Goal: Transaction & Acquisition: Purchase product/service

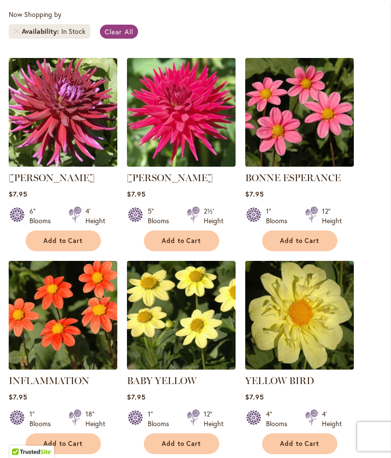
scroll to position [258, 0]
click at [317, 184] on link "BONNE ESPERANCE" at bounding box center [293, 178] width 96 height 12
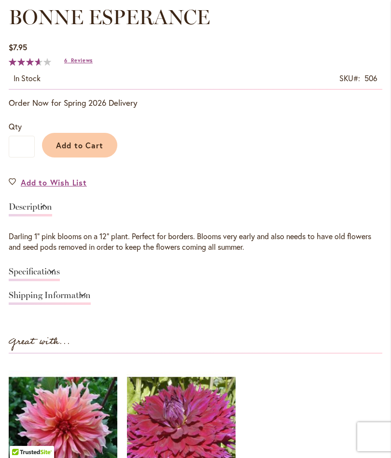
scroll to position [547, 0]
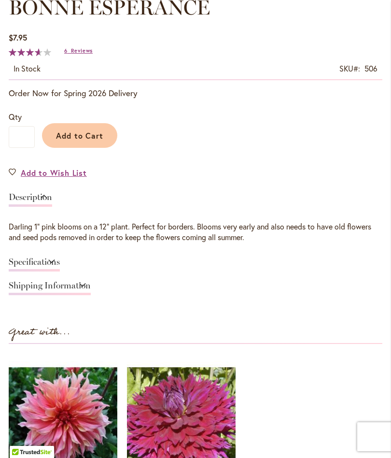
click at [80, 54] on span "Reviews" at bounding box center [82, 50] width 22 height 7
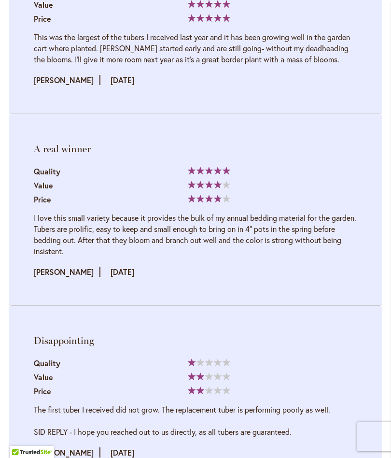
scroll to position [1968, 0]
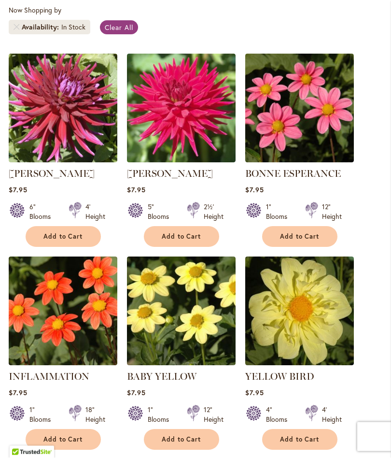
scroll to position [262, 0]
click at [316, 247] on button "Add to Cart" at bounding box center [299, 236] width 75 height 21
click at [62, 443] on span "Add to Cart" at bounding box center [63, 439] width 40 height 8
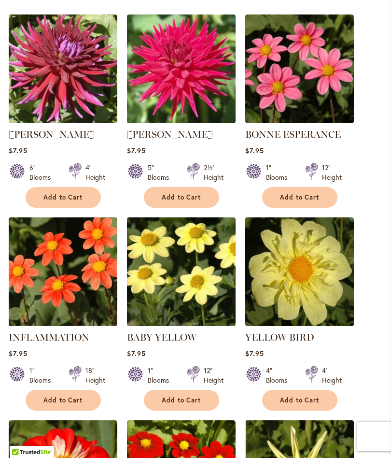
scroll to position [327, 0]
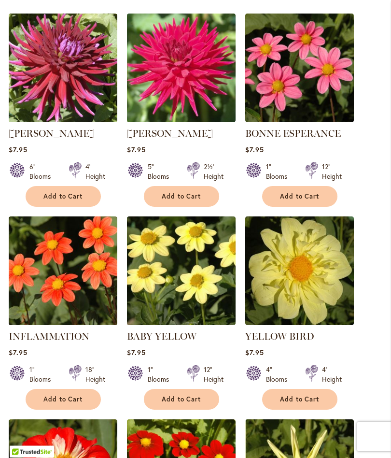
click at [159, 401] on button "Add to Cart" at bounding box center [181, 399] width 75 height 21
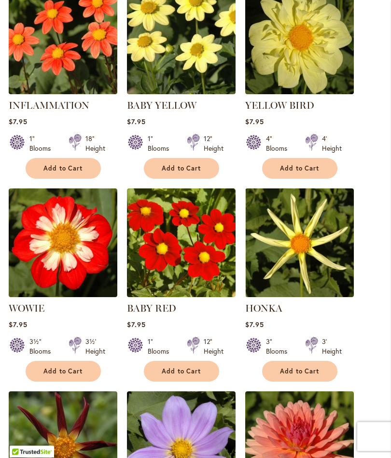
scroll to position [558, 0]
click at [168, 375] on span "Add to Cart" at bounding box center [182, 371] width 40 height 8
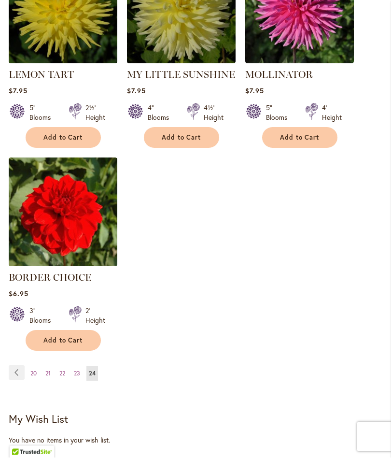
scroll to position [1198, 0]
click at [57, 344] on span "Add to Cart" at bounding box center [63, 340] width 40 height 8
click at [80, 381] on link "Page 23" at bounding box center [76, 373] width 11 height 14
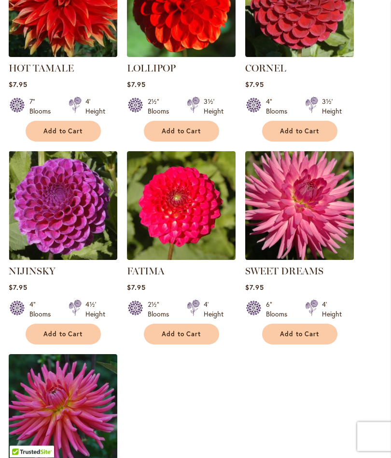
scroll to position [990, 0]
click at [216, 330] on button "Add to Cart" at bounding box center [181, 334] width 75 height 21
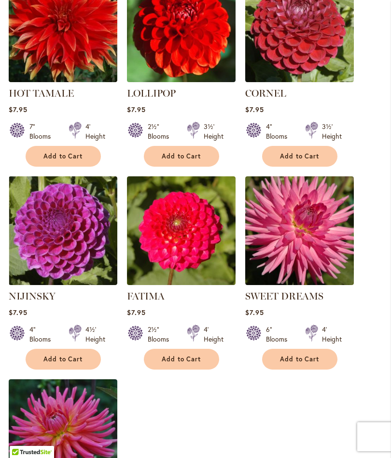
click at [52, 355] on span "Add to Cart" at bounding box center [63, 359] width 40 height 8
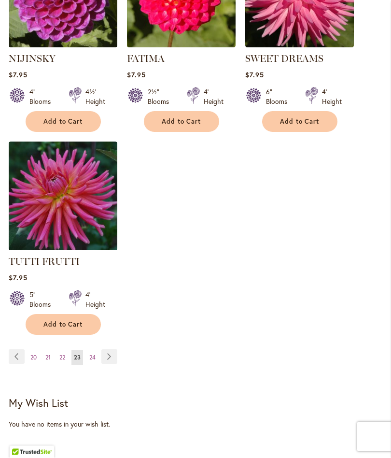
scroll to position [1228, 0]
click at [58, 351] on link "Page 22" at bounding box center [62, 357] width 11 height 14
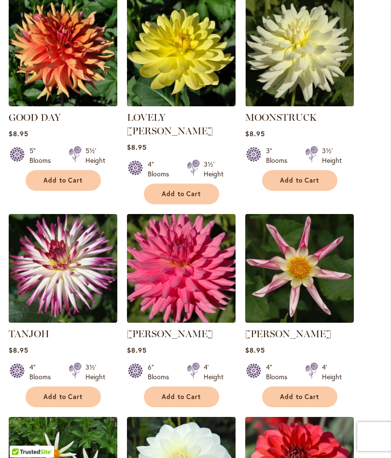
scroll to position [318, 0]
click at [318, 281] on img at bounding box center [299, 268] width 109 height 109
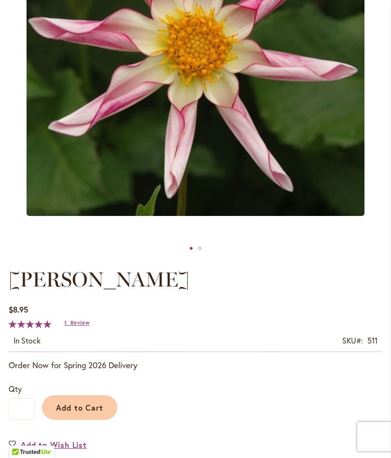
scroll to position [275, 0]
click at [84, 413] on span "Add to Cart" at bounding box center [80, 407] width 48 height 10
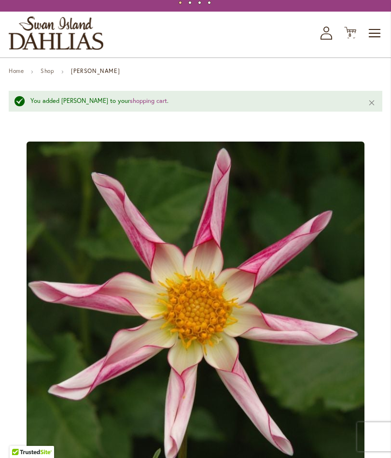
scroll to position [0, 0]
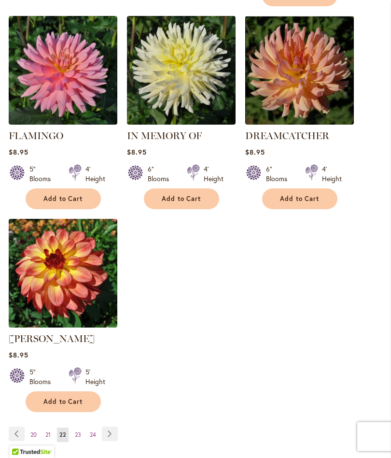
scroll to position [1141, 0]
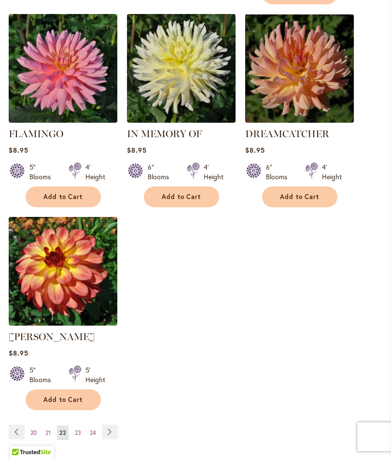
click at [43, 426] on link "Page 21" at bounding box center [48, 433] width 10 height 14
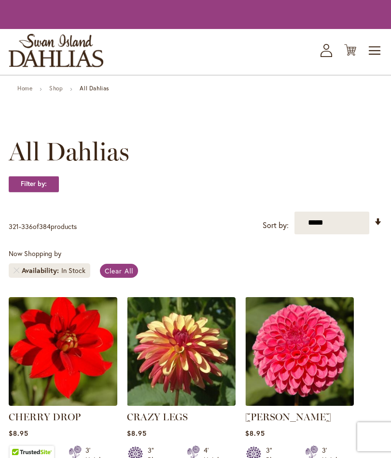
scroll to position [235, 0]
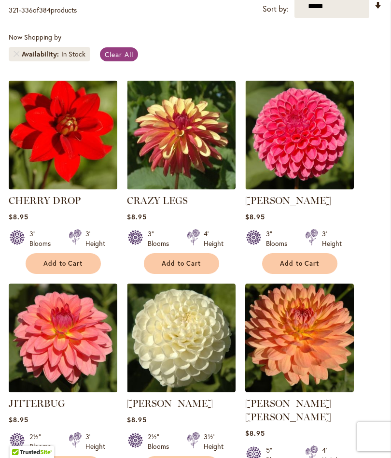
click at [315, 268] on span "Add to Cart" at bounding box center [300, 263] width 40 height 8
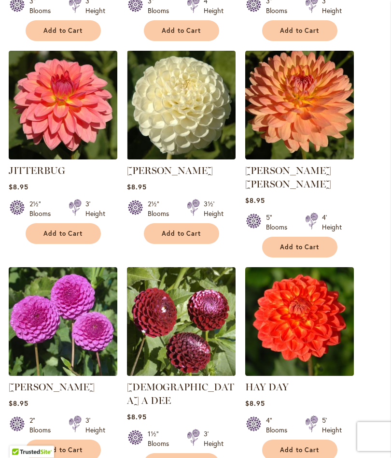
scroll to position [493, 0]
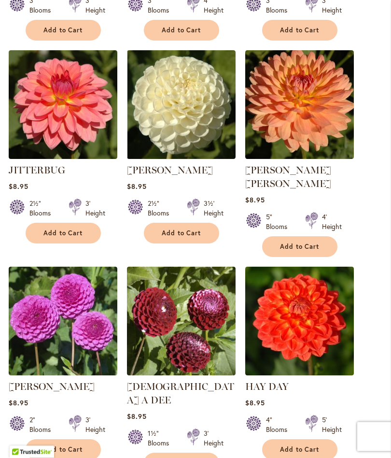
click at [205, 242] on button "Add to Cart" at bounding box center [181, 233] width 75 height 21
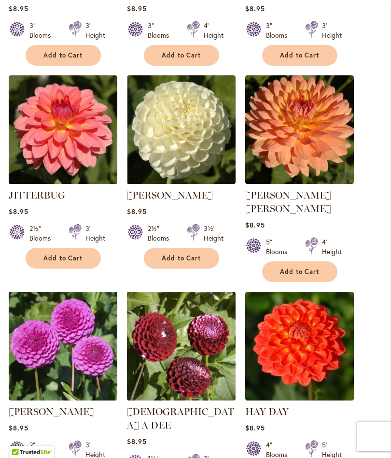
scroll to position [482, 0]
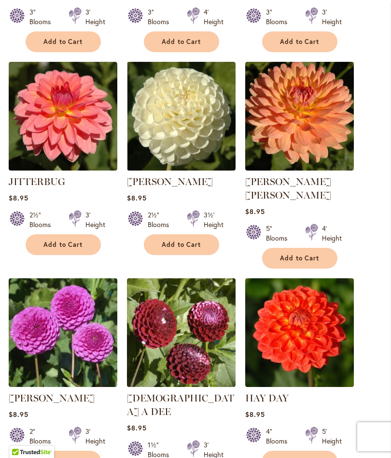
click at [53, 239] on div "JITTERBUG Rating: 91% 17 Reviews $8.95 2½" Blooms 3' Height Add to Cart" at bounding box center [63, 215] width 109 height 80
click at [50, 249] on span "Add to Cart" at bounding box center [63, 245] width 40 height 8
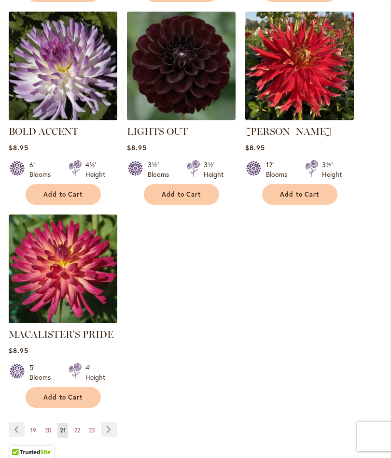
scroll to position [1169, 0]
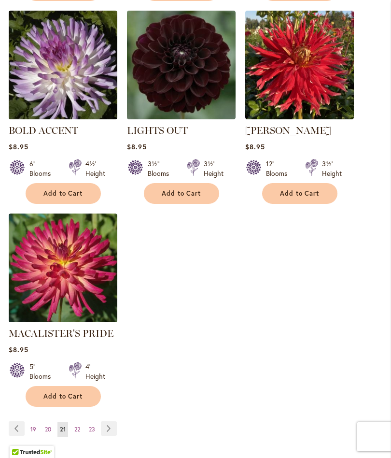
click at [47, 426] on span "20" at bounding box center [48, 429] width 6 height 7
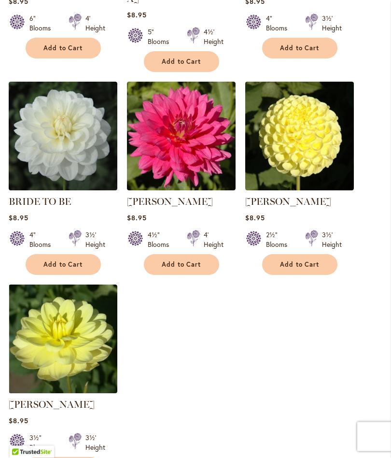
scroll to position [1086, 0]
click at [318, 260] on span "Add to Cart" at bounding box center [300, 264] width 40 height 8
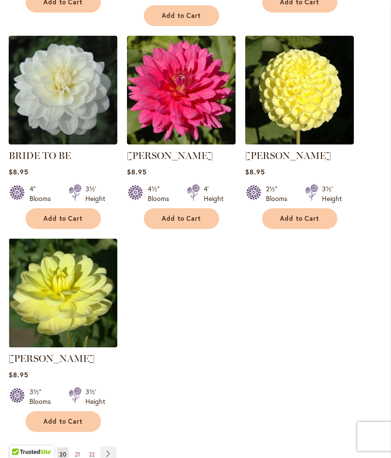
scroll to position [1161, 0]
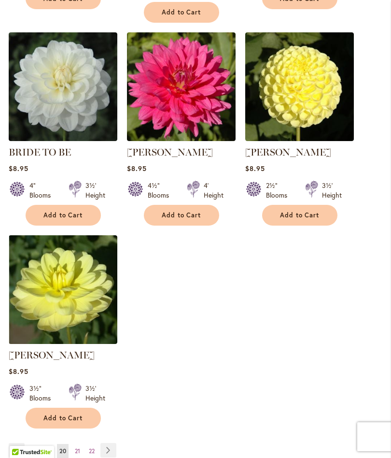
click at [45, 447] on span "19" at bounding box center [48, 450] width 6 height 7
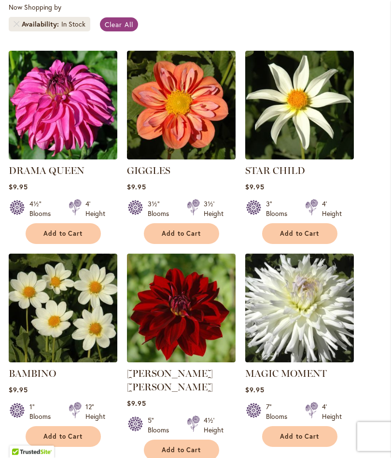
scroll to position [265, 0]
click at [210, 244] on button "Add to Cart" at bounding box center [181, 233] width 75 height 21
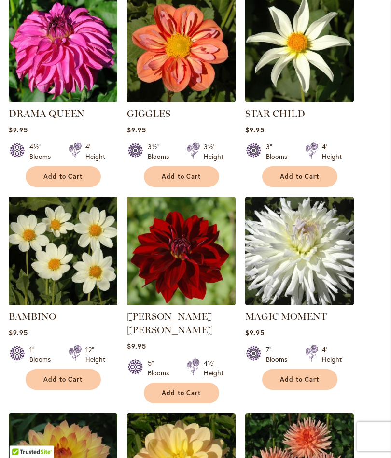
scroll to position [349, 0]
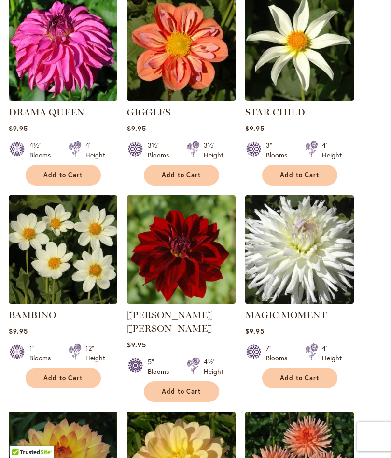
click at [58, 382] on span "Add to Cart" at bounding box center [63, 378] width 40 height 8
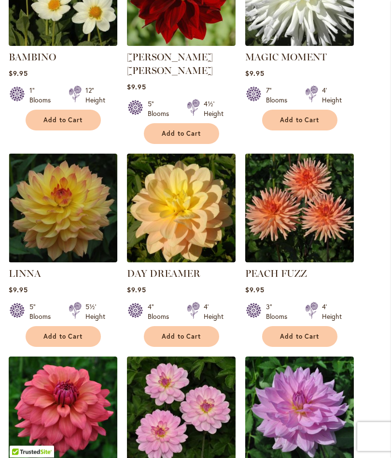
scroll to position [607, 0]
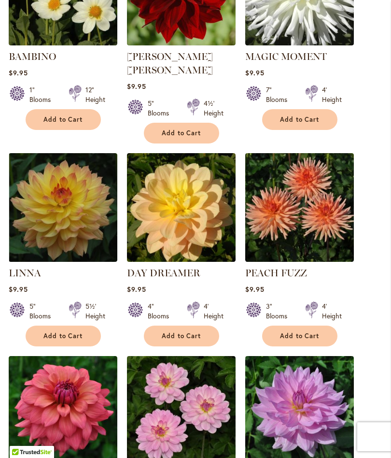
click at [318, 339] on button "Add to Cart" at bounding box center [299, 336] width 75 height 21
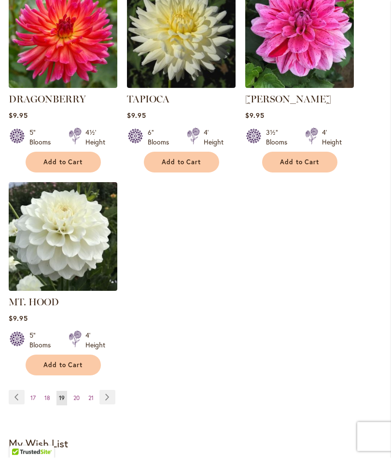
scroll to position [1200, 0]
click at [45, 394] on span "18" at bounding box center [47, 397] width 6 height 7
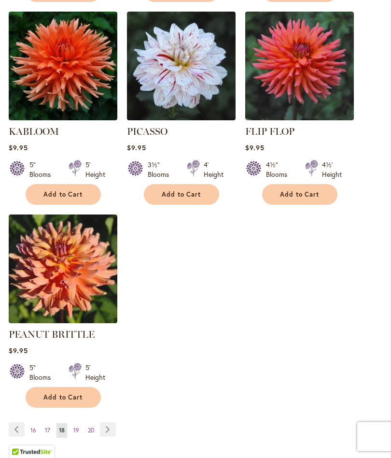
scroll to position [1143, 0]
click at [46, 429] on span "17" at bounding box center [47, 430] width 5 height 7
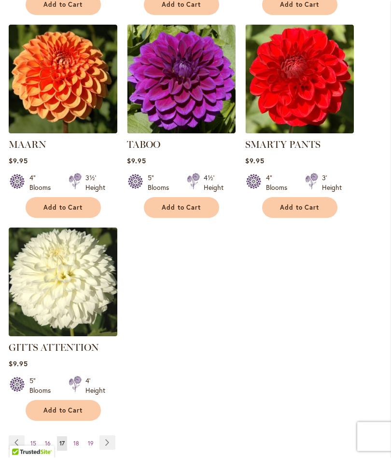
scroll to position [1117, 0]
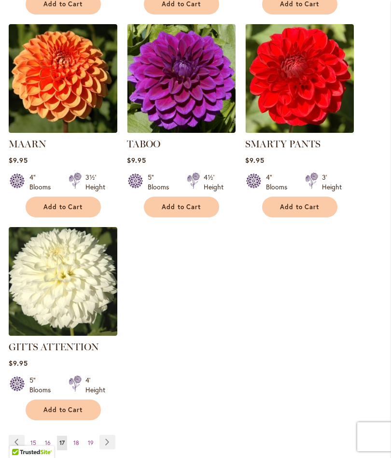
click at [49, 446] on span "16" at bounding box center [48, 442] width 6 height 7
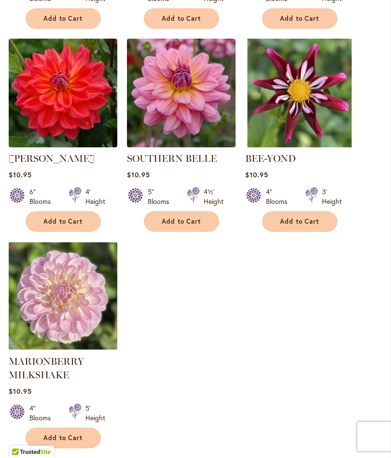
scroll to position [1116, 0]
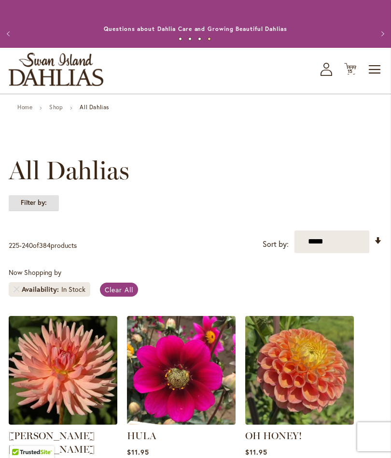
click at [24, 211] on strong "Filter by:" at bounding box center [34, 203] width 50 height 16
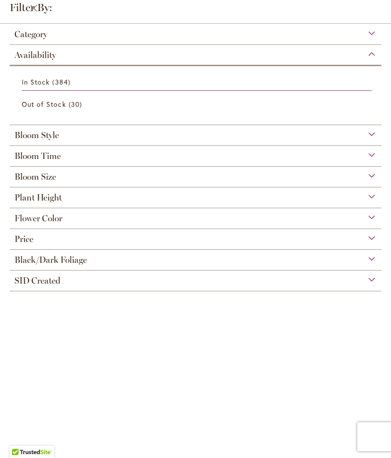
click at [368, 196] on div "Plant Height" at bounding box center [196, 194] width 372 height 15
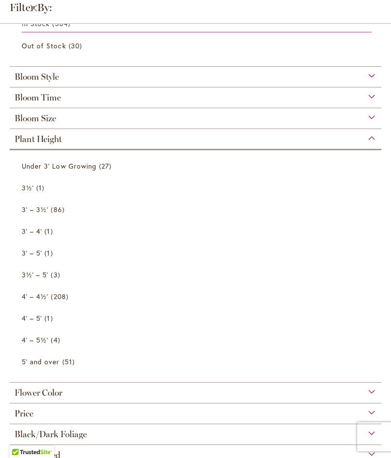
scroll to position [58, 0]
click at [26, 175] on link "Under 3' Low Growing 27 items" at bounding box center [197, 166] width 350 height 17
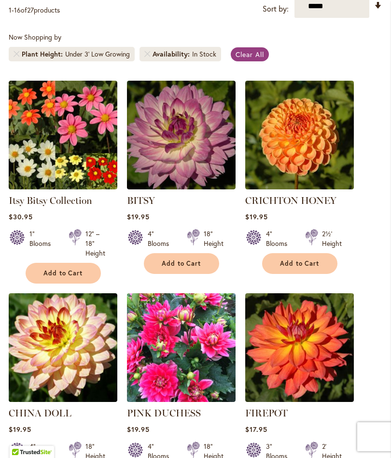
scroll to position [235, 0]
click at [57, 136] on img at bounding box center [63, 135] width 109 height 109
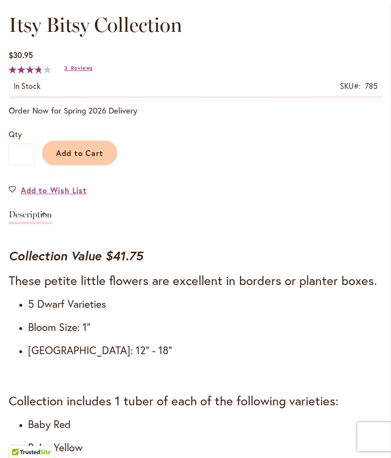
scroll to position [526, 0]
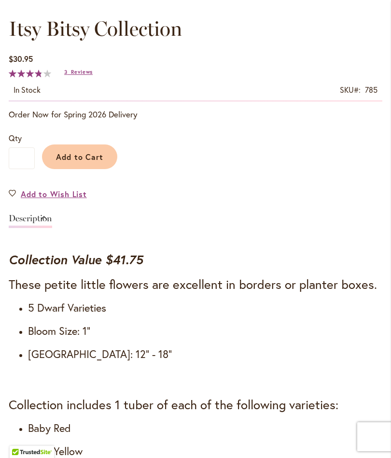
click at [75, 162] on span "Add to Cart" at bounding box center [80, 157] width 48 height 10
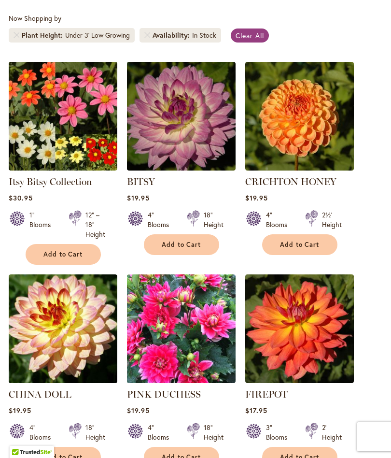
scroll to position [235, 0]
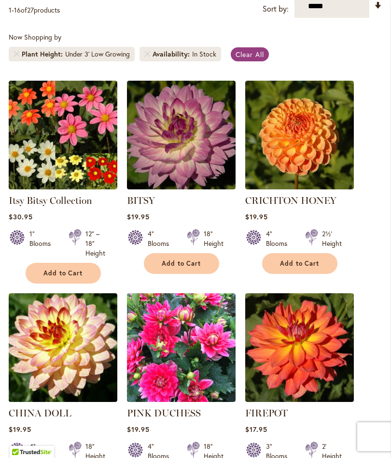
click at [26, 61] on li "Plant Height Under 3' Low Growing" at bounding box center [72, 54] width 126 height 14
click at [39, 61] on li "Plant Height Under 3' Low Growing" at bounding box center [72, 54] width 126 height 14
click at [258, 61] on link "Clear All" at bounding box center [250, 54] width 38 height 14
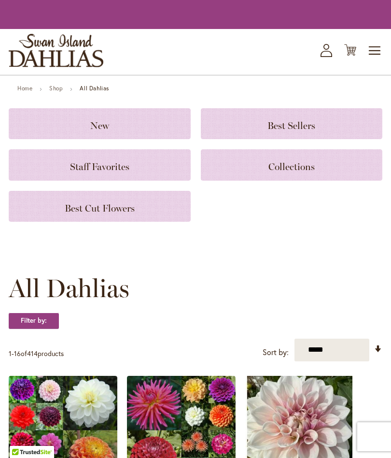
scroll to position [355, 0]
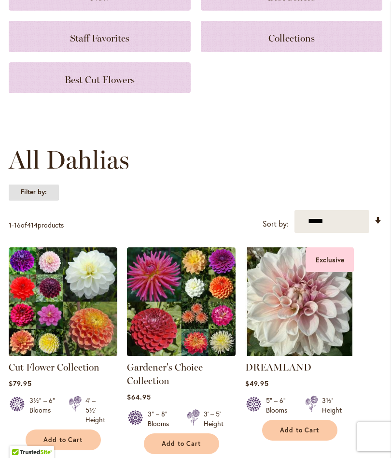
click at [26, 200] on strong "Filter by:" at bounding box center [34, 192] width 50 height 16
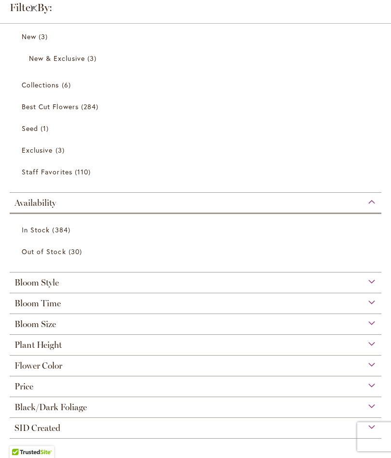
scroll to position [51, 0]
click at [28, 340] on span "Plant Height" at bounding box center [37, 345] width 47 height 11
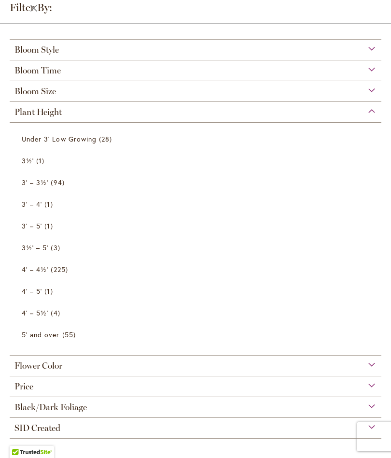
click at [52, 141] on span "Under 3' Low Growing" at bounding box center [59, 138] width 75 height 9
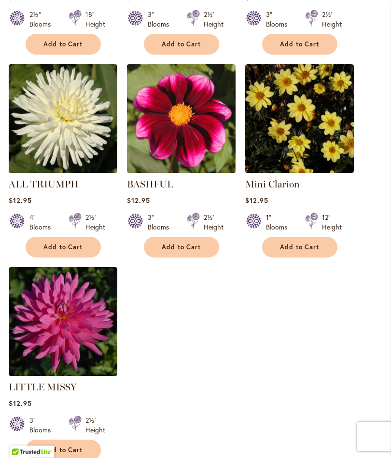
scroll to position [1087, 0]
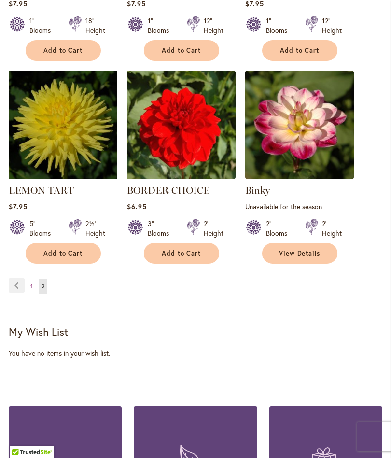
scroll to position [854, 0]
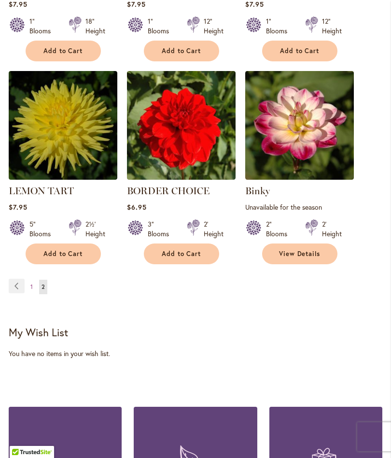
click at [57, 257] on button "Add to Cart" at bounding box center [63, 253] width 75 height 21
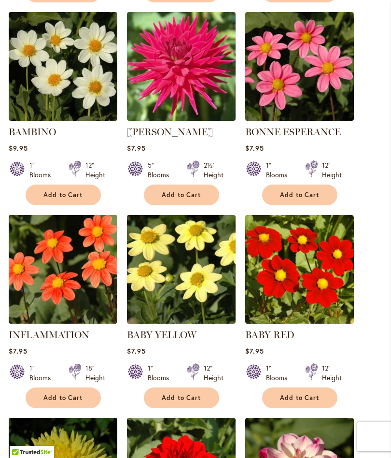
scroll to position [531, 0]
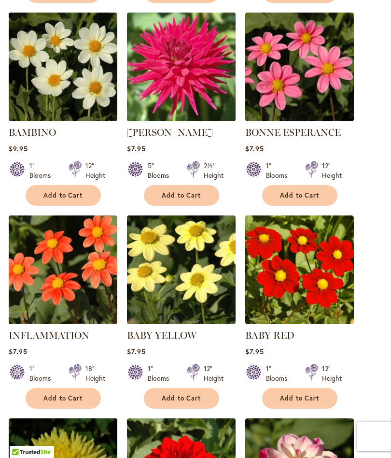
click at [210, 206] on button "Add to Cart" at bounding box center [181, 195] width 75 height 21
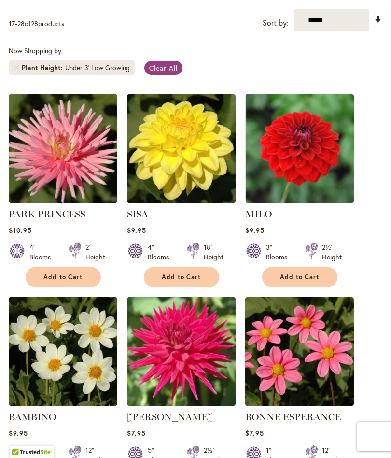
scroll to position [227, 0]
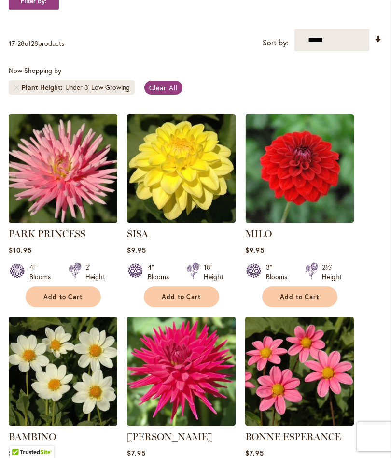
click at [314, 301] on span "Add to Cart" at bounding box center [300, 297] width 40 height 8
click at [53, 301] on span "Add to Cart" at bounding box center [63, 297] width 40 height 8
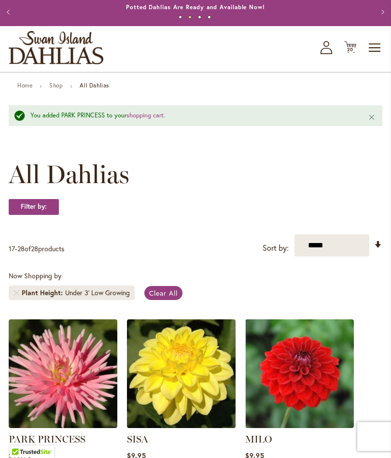
scroll to position [0, 0]
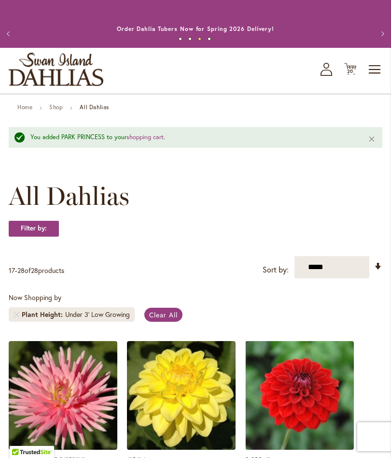
click at [350, 74] on span "20" at bounding box center [350, 71] width 7 height 6
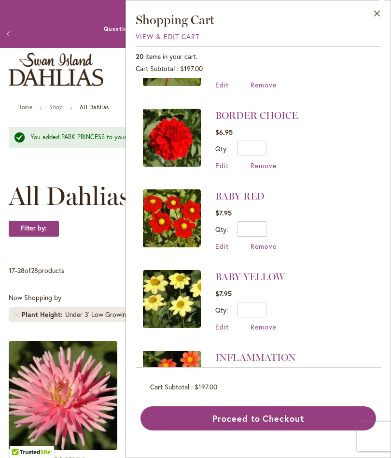
scroll to position [1187, 0]
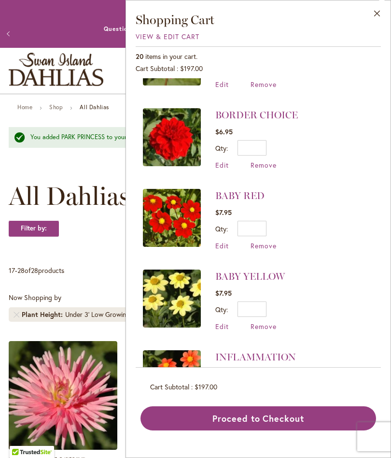
click at [271, 246] on span "Remove" at bounding box center [264, 245] width 26 height 9
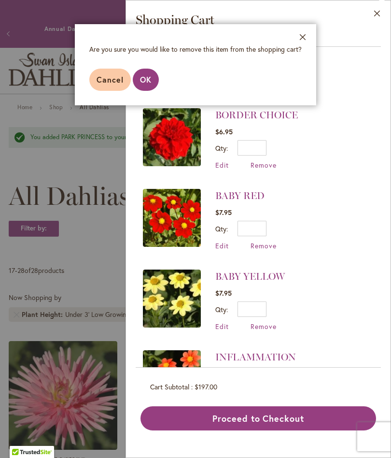
click at [152, 75] on button "OK" at bounding box center [146, 80] width 26 height 22
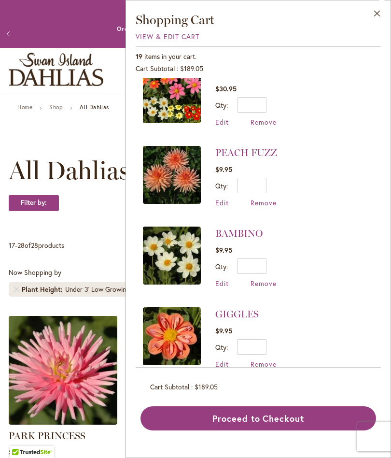
scroll to position [344, 0]
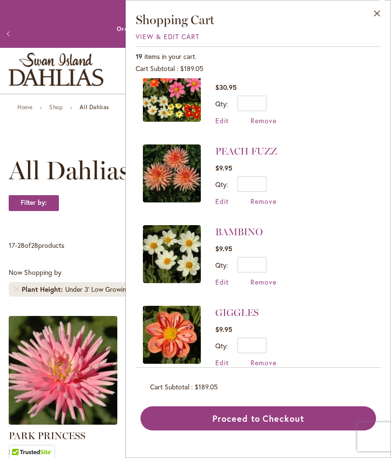
click at [264, 286] on span "Remove" at bounding box center [264, 281] width 26 height 9
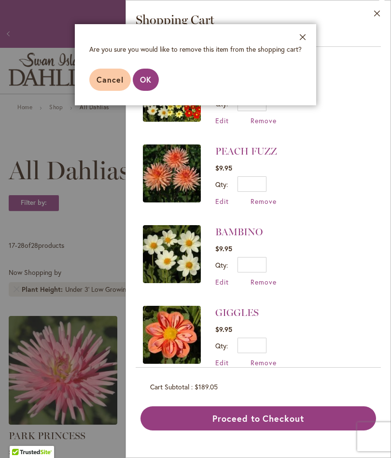
click at [151, 83] on span "OK" at bounding box center [146, 79] width 12 height 10
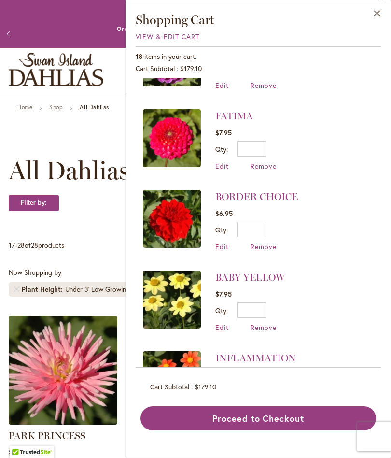
scroll to position [1029, 0]
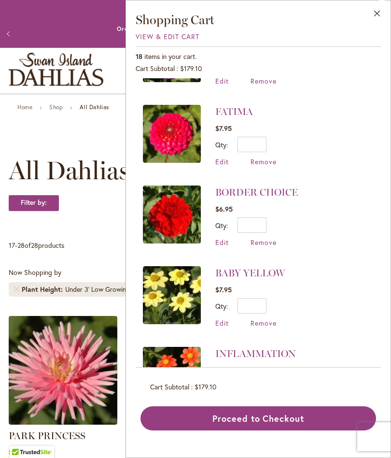
click at [268, 325] on span "Remove" at bounding box center [264, 322] width 26 height 9
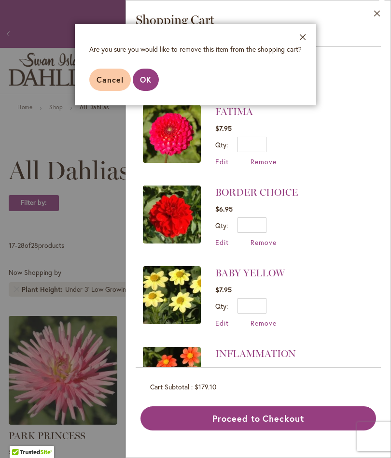
click at [150, 82] on span "OK" at bounding box center [146, 79] width 12 height 10
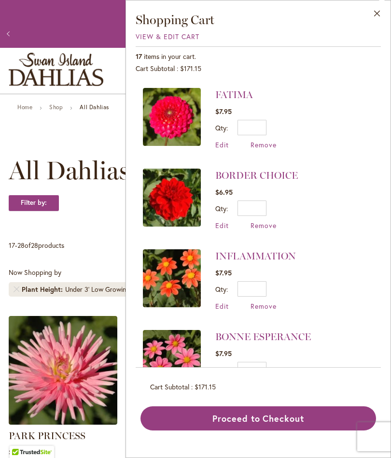
scroll to position [1045, 0]
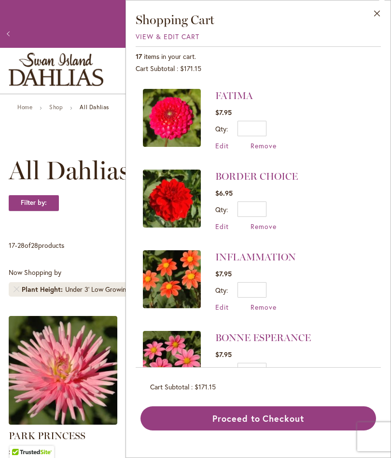
click at [273, 311] on span "Remove" at bounding box center [264, 306] width 26 height 9
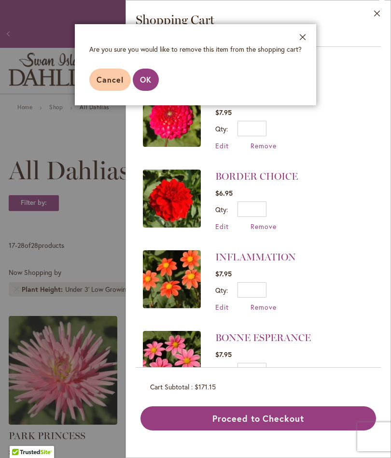
click at [149, 83] on span "OK" at bounding box center [146, 79] width 12 height 10
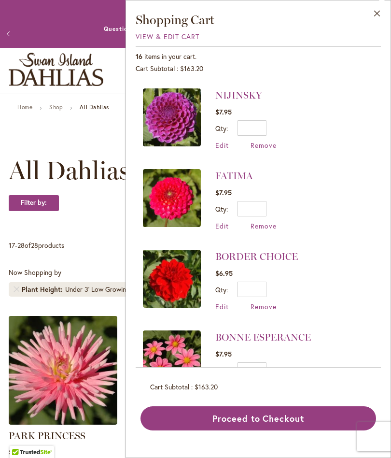
scroll to position [965, 0]
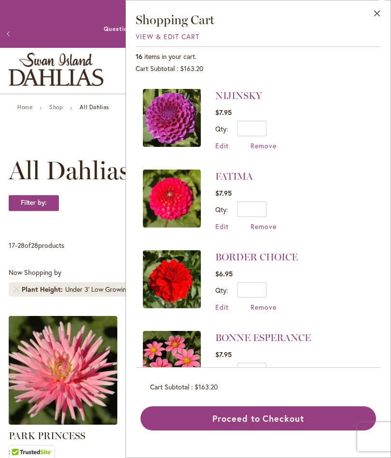
click at [268, 390] on span "Remove" at bounding box center [264, 387] width 26 height 9
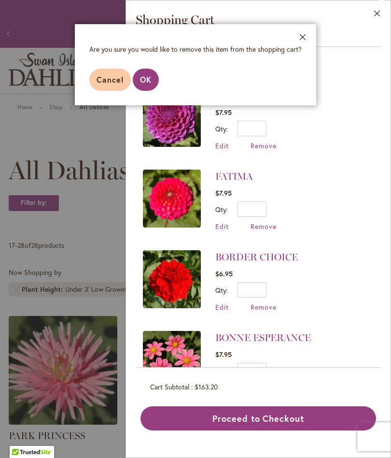
click at [150, 81] on span "OK" at bounding box center [146, 79] width 12 height 10
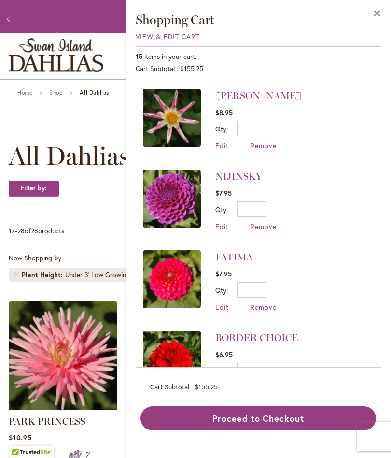
scroll to position [14, 0]
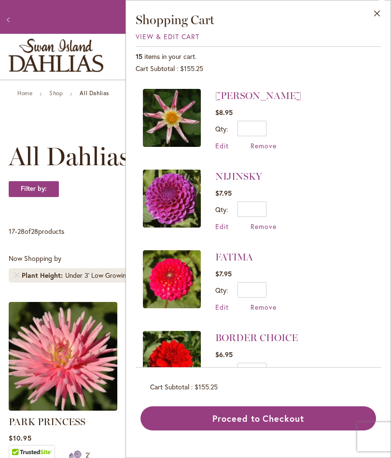
click at [276, 430] on button "Proceed to Checkout" at bounding box center [259, 418] width 236 height 24
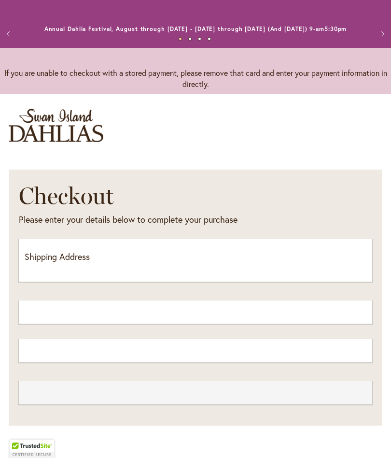
select select "**"
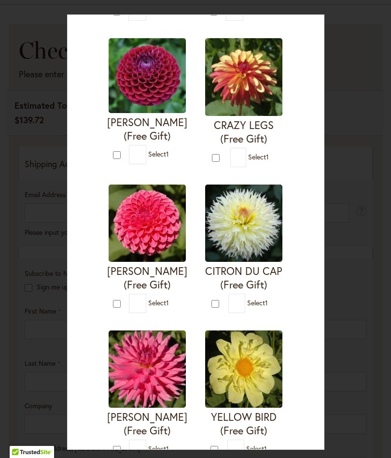
scroll to position [487, 0]
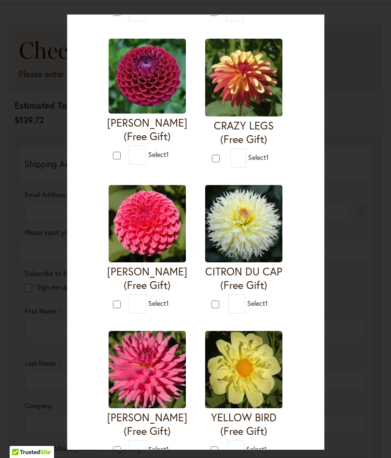
click at [249, 222] on img at bounding box center [243, 223] width 77 height 77
type input "*"
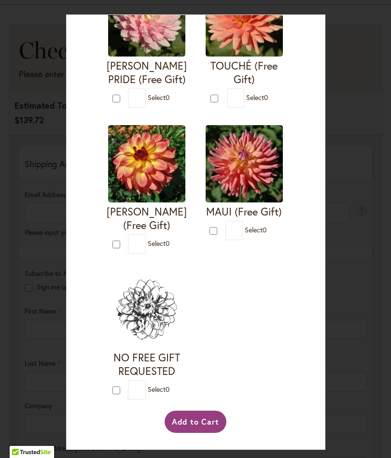
scroll to position [1360, 0]
click at [208, 433] on button "Add to Cart" at bounding box center [196, 422] width 62 height 22
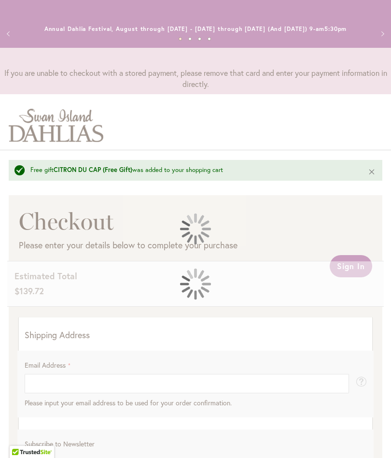
select select "**"
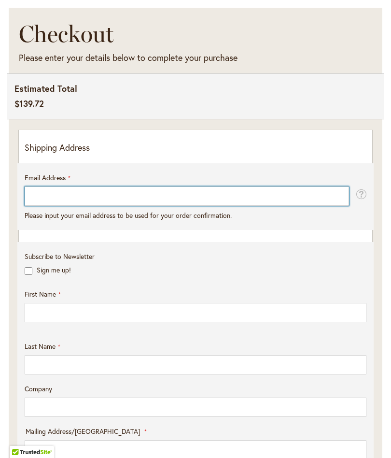
click at [252, 206] on input "Email Address" at bounding box center [187, 195] width 325 height 19
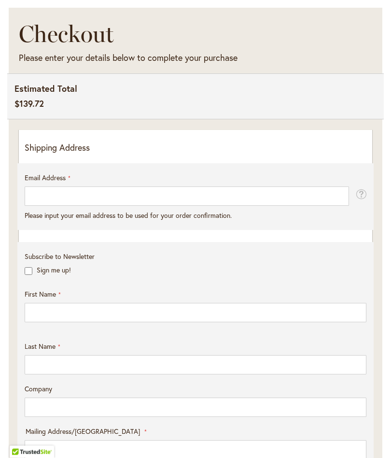
type input "**********"
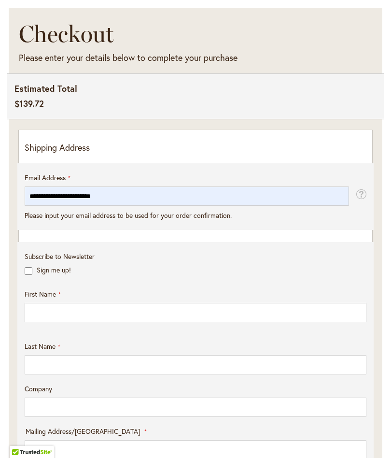
click at [228, 246] on div "**********" at bounding box center [196, 430] width 342 height 535
click at [204, 245] on div "**********" at bounding box center [196, 430] width 342 height 535
click at [162, 230] on fieldset "**********" at bounding box center [196, 201] width 342 height 57
click at [149, 230] on fieldset "**********" at bounding box center [196, 201] width 342 height 57
click at [82, 244] on div "**********" at bounding box center [196, 430] width 342 height 535
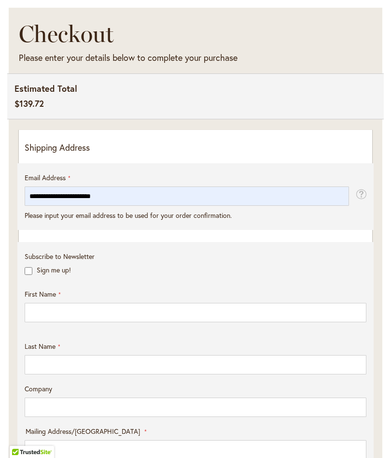
click at [82, 244] on div "**********" at bounding box center [196, 430] width 342 height 535
click at [348, 246] on div "**********" at bounding box center [196, 430] width 342 height 535
click at [213, 247] on div "**********" at bounding box center [196, 430] width 342 height 535
click at [88, 248] on div "**********" at bounding box center [196, 430] width 342 height 535
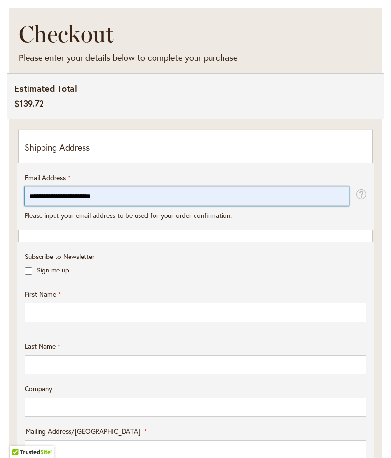
click at [153, 196] on input "**********" at bounding box center [187, 195] width 325 height 19
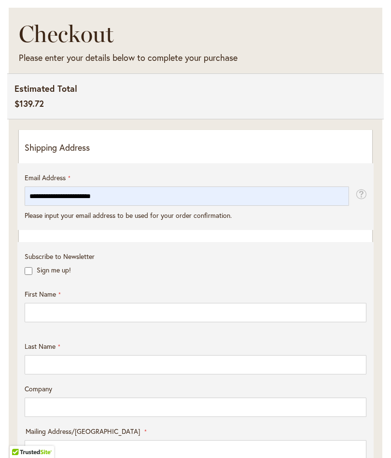
click at [186, 230] on fieldset "**********" at bounding box center [196, 201] width 342 height 57
click at [222, 246] on div "**********" at bounding box center [196, 430] width 342 height 535
click at [37, 274] on label "Sign me up!" at bounding box center [54, 269] width 34 height 9
click at [100, 230] on fieldset "**********" at bounding box center [196, 201] width 342 height 57
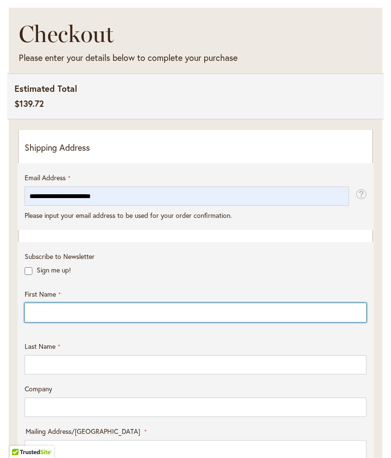
click at [128, 317] on input "First Name" at bounding box center [196, 312] width 342 height 19
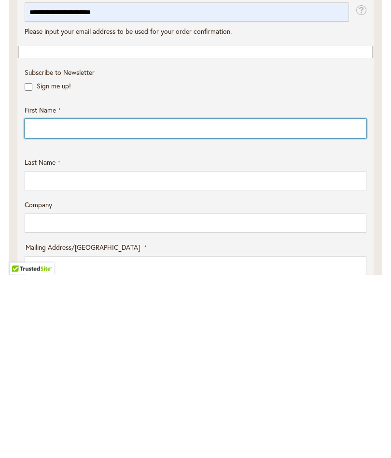
type input "*******"
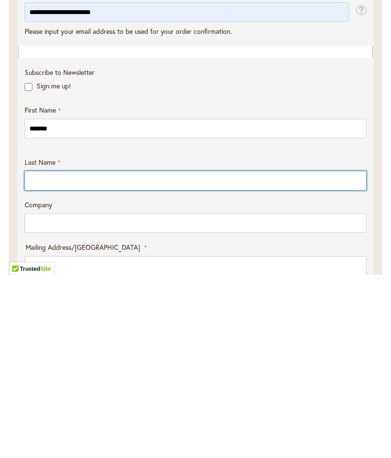
type input "********"
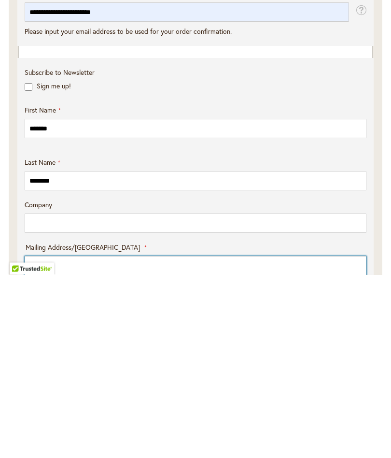
type input "**********"
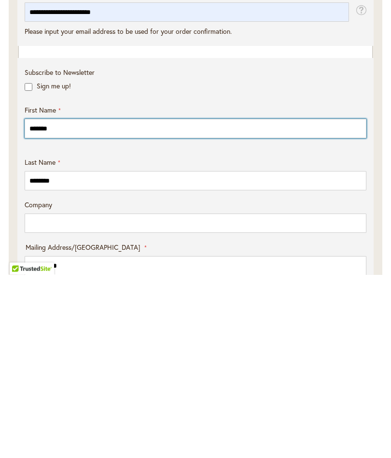
scroll to position [371, 0]
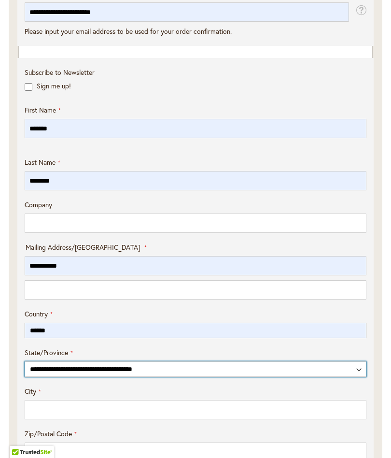
select select "**"
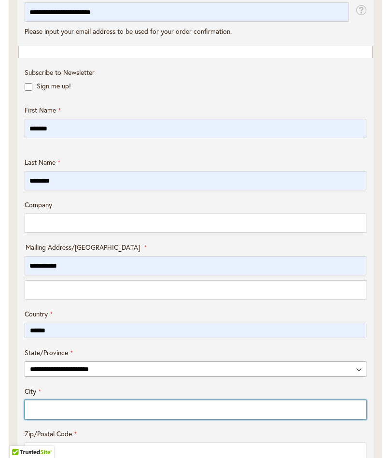
type input "**********"
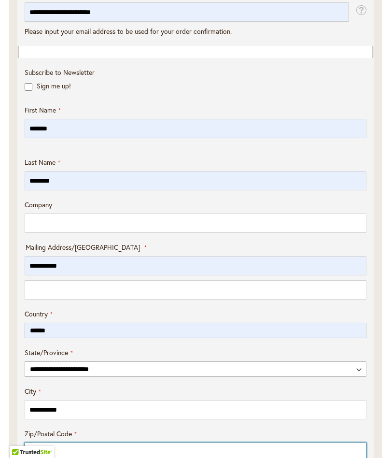
type input "*****"
type input "**********"
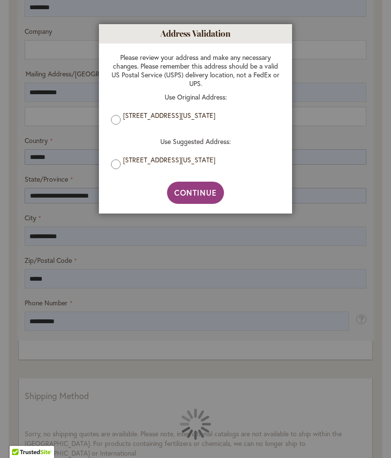
scroll to position [545, 0]
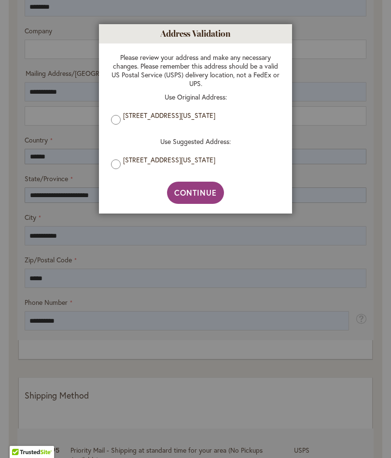
click at [229, 120] on label "617 7th ave, Asbury park, New Jersey, 07712, United States" at bounding box center [199, 115] width 152 height 9
click at [210, 200] on button "Continue" at bounding box center [195, 193] width 57 height 22
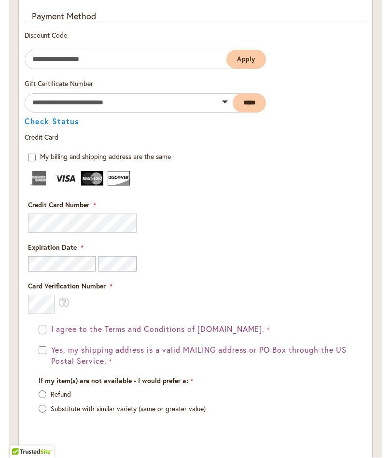
scroll to position [1197, 0]
click at [50, 356] on button "Yes, my shipping address is a valid MAILING address or PO Box through the US Po…" at bounding box center [201, 355] width 304 height 22
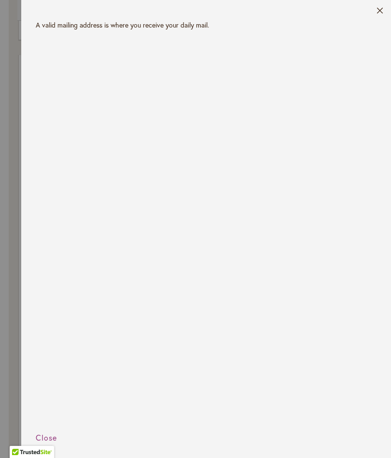
scroll to position [1139, 0]
click at [373, 13] on header "Close" at bounding box center [206, 10] width 370 height 20
click at [384, 10] on button "Close" at bounding box center [380, 12] width 7 height 11
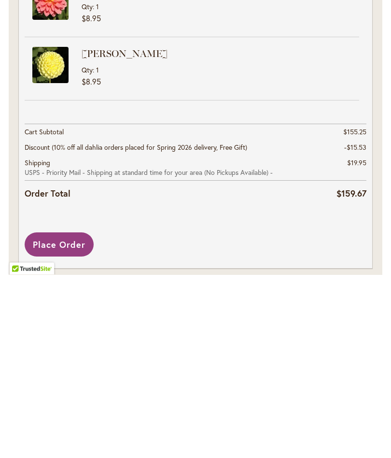
scroll to position [1690, 0]
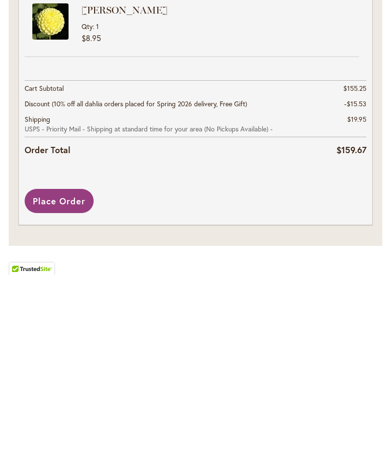
click at [63, 378] on span "Place Order" at bounding box center [59, 384] width 53 height 12
